Goal: Check status

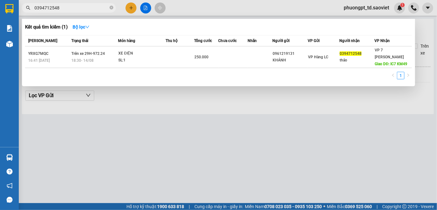
click at [0, 13] on section "Kết quả [PERSON_NAME] ( 1 ) Bộ lọc Mã ĐH Trạng thái Món hàng Thu hộ Tổng [PERSO…" at bounding box center [218, 105] width 437 height 210
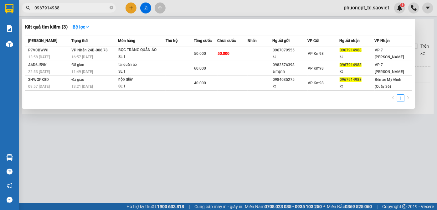
drag, startPoint x: 85, startPoint y: 8, endPoint x: 25, endPoint y: 19, distance: 61.6
click at [25, 13] on div "Kết quả [PERSON_NAME] ( 3 ) Bộ lọc Mã ĐH Trạng thái Món hàng Thu hộ Tổng [PERSO…" at bounding box center [61, 8] width 122 height 11
paste input "869241444"
type input "0869241444"
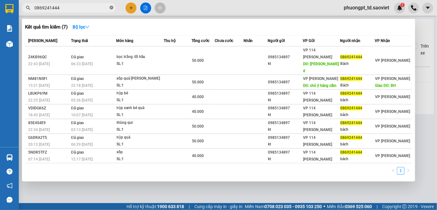
click at [113, 8] on icon "close-circle" at bounding box center [112, 8] width 4 height 4
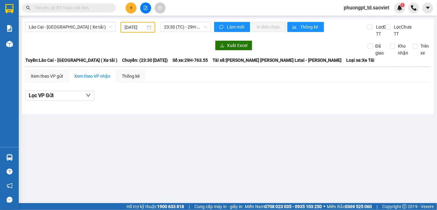
click at [87, 6] on input "text" at bounding box center [71, 7] width 74 height 7
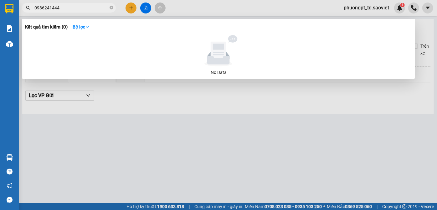
click at [41, 6] on input "0986241444" at bounding box center [71, 7] width 74 height 7
click at [39, 7] on input "0986241444" at bounding box center [71, 7] width 74 height 7
click at [45, 8] on input "0886241444" at bounding box center [71, 7] width 74 height 7
click at [43, 6] on input "0886241444" at bounding box center [71, 7] width 74 height 7
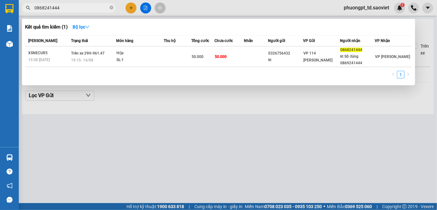
type input "0868241444"
